Goal: Register for event/course

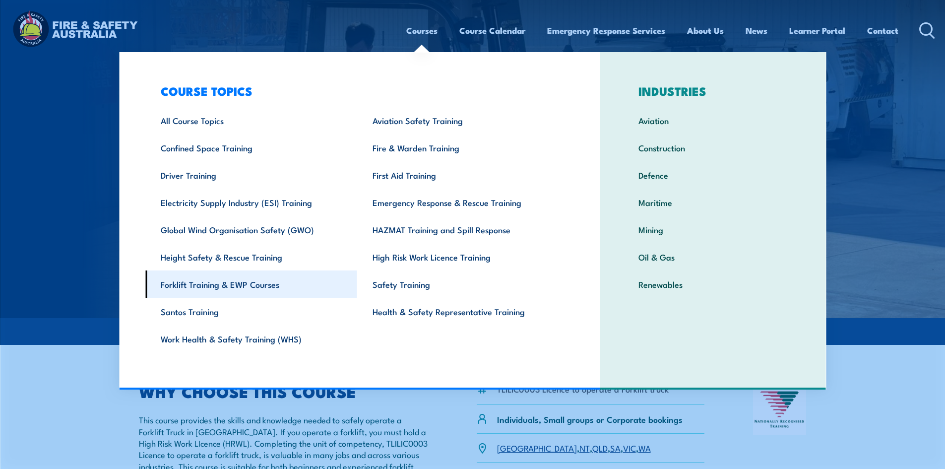
click at [279, 285] on link "Forklift Training & EWP Courses" at bounding box center [251, 283] width 212 height 27
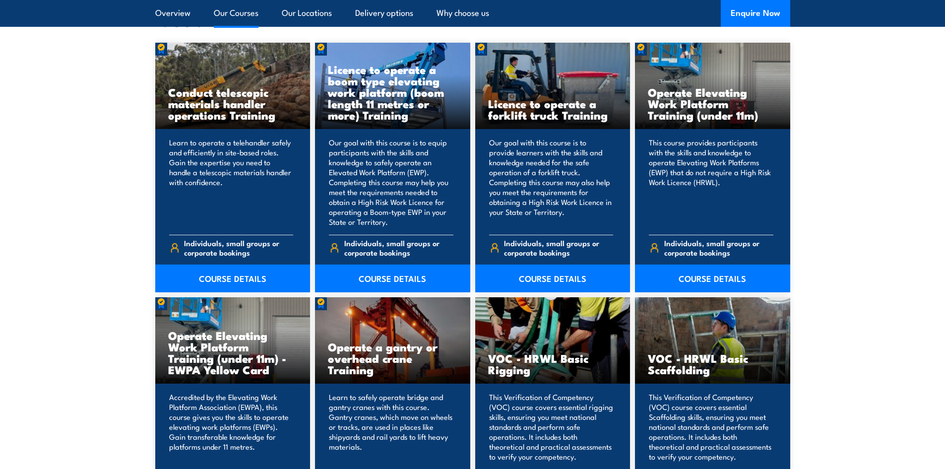
scroll to position [794, 0]
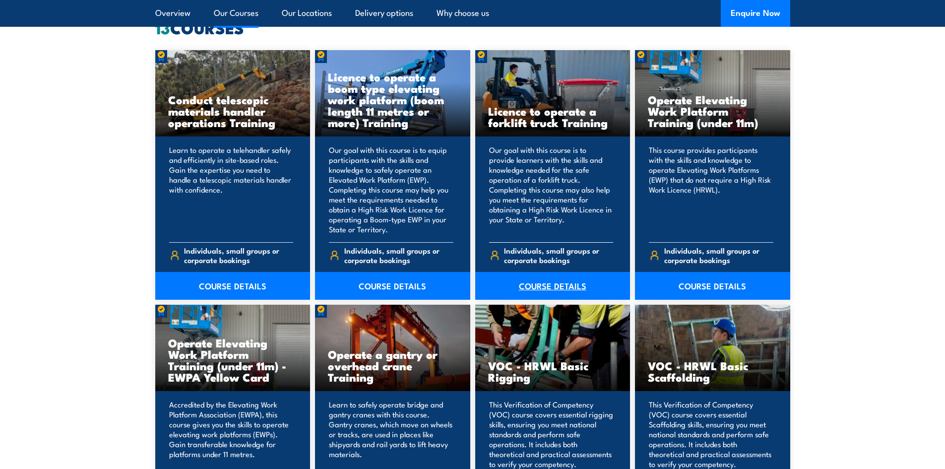
click at [565, 282] on link "COURSE DETAILS" at bounding box center [552, 286] width 155 height 28
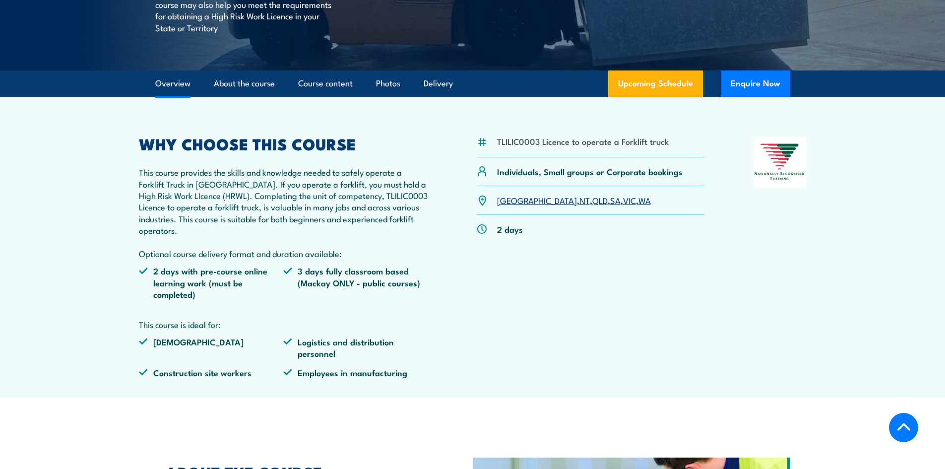
scroll to position [248, 0]
click at [592, 195] on link "QLD" at bounding box center [599, 199] width 15 height 12
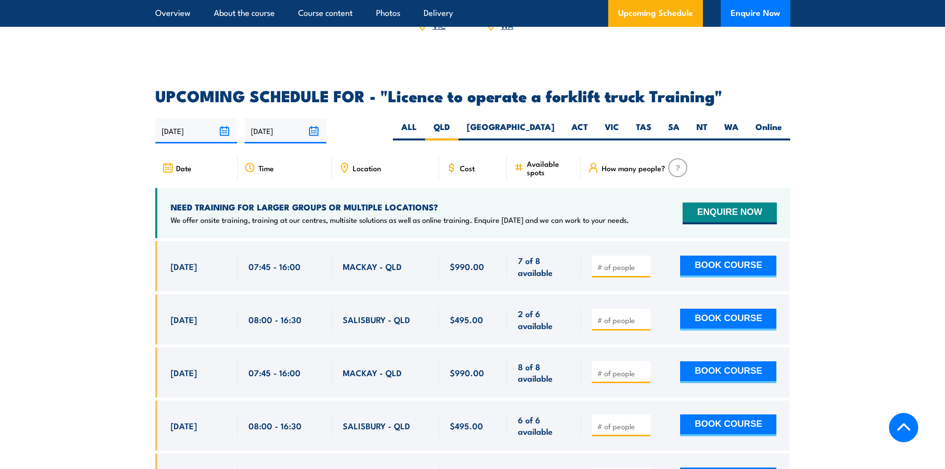
scroll to position [1566, 0]
